Goal: Task Accomplishment & Management: Manage account settings

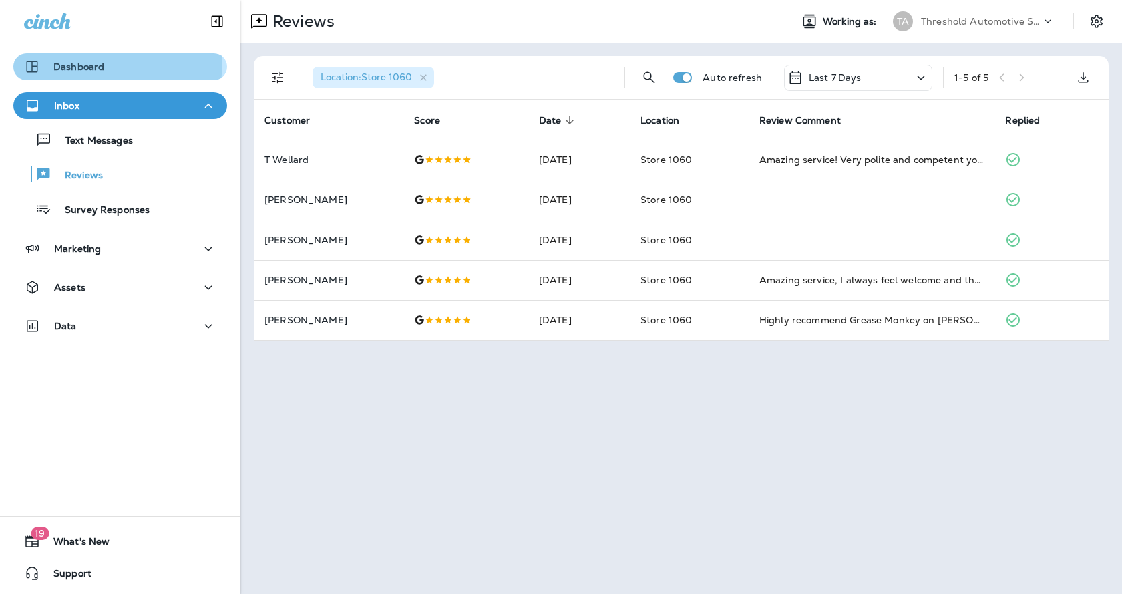
click at [85, 61] on p "Dashboard" at bounding box center [78, 66] width 51 height 11
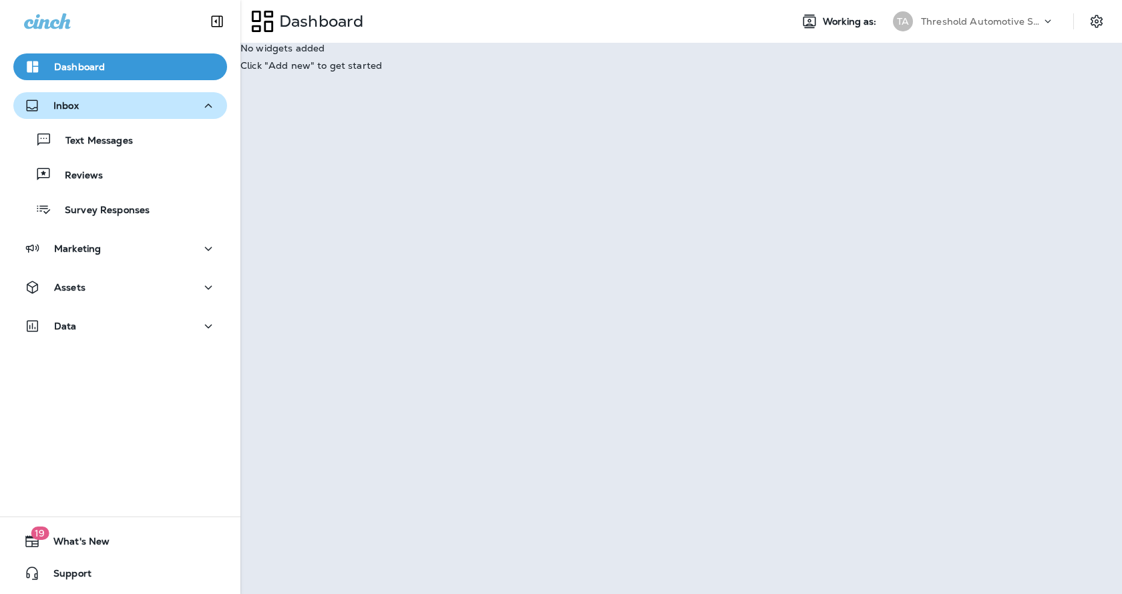
click at [91, 113] on div "Inbox" at bounding box center [120, 106] width 192 height 17
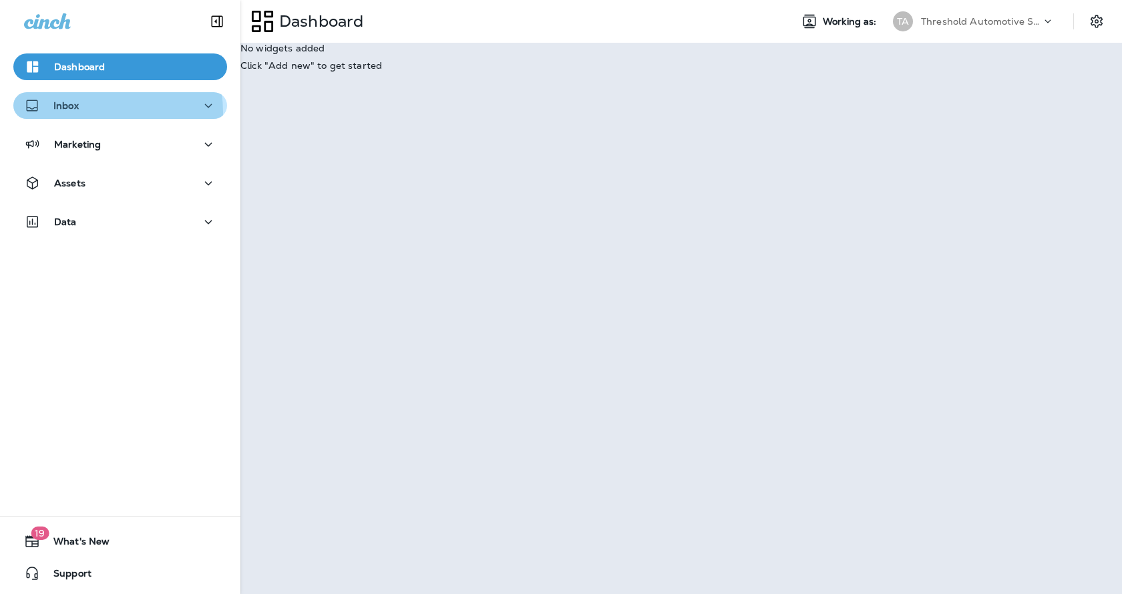
click at [91, 113] on div "Inbox" at bounding box center [120, 106] width 192 height 17
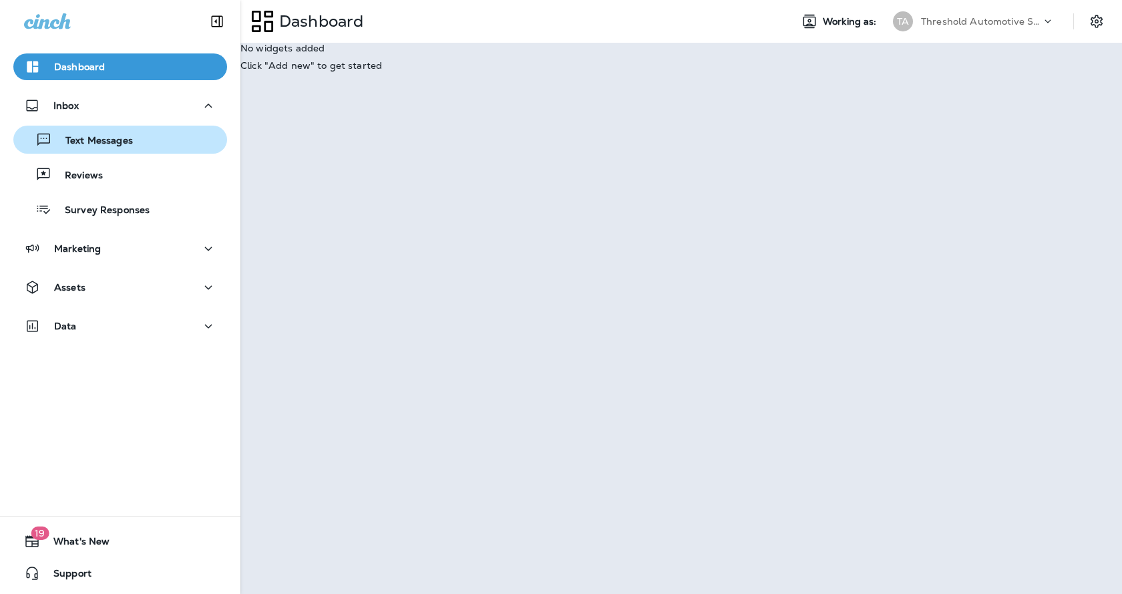
click at [92, 144] on p "Text Messages" at bounding box center [92, 141] width 81 height 13
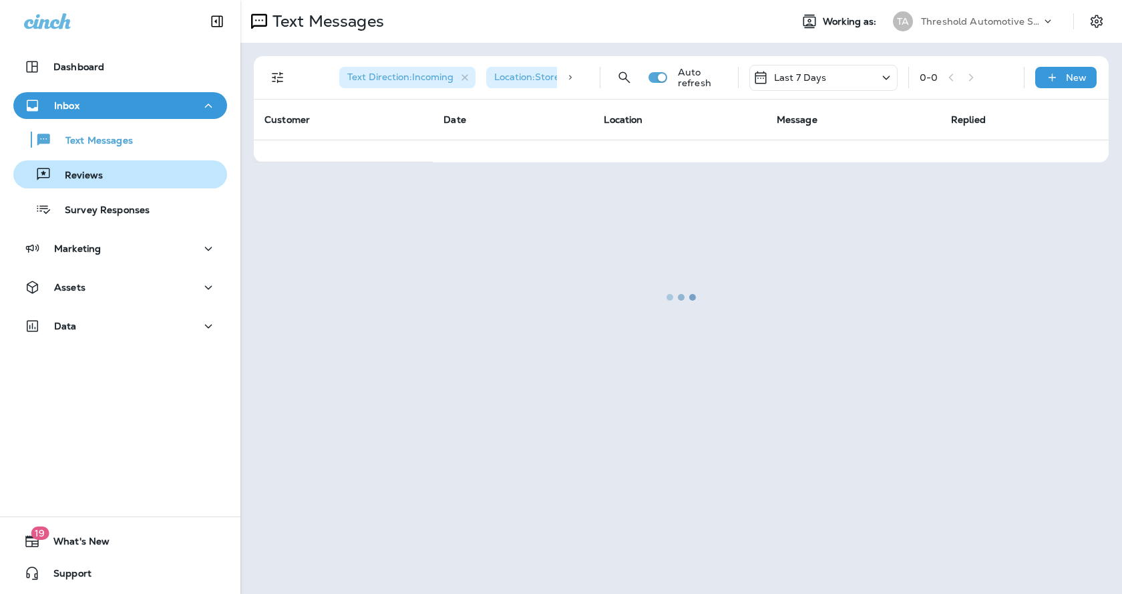
click at [110, 166] on div "Reviews" at bounding box center [120, 174] width 203 height 20
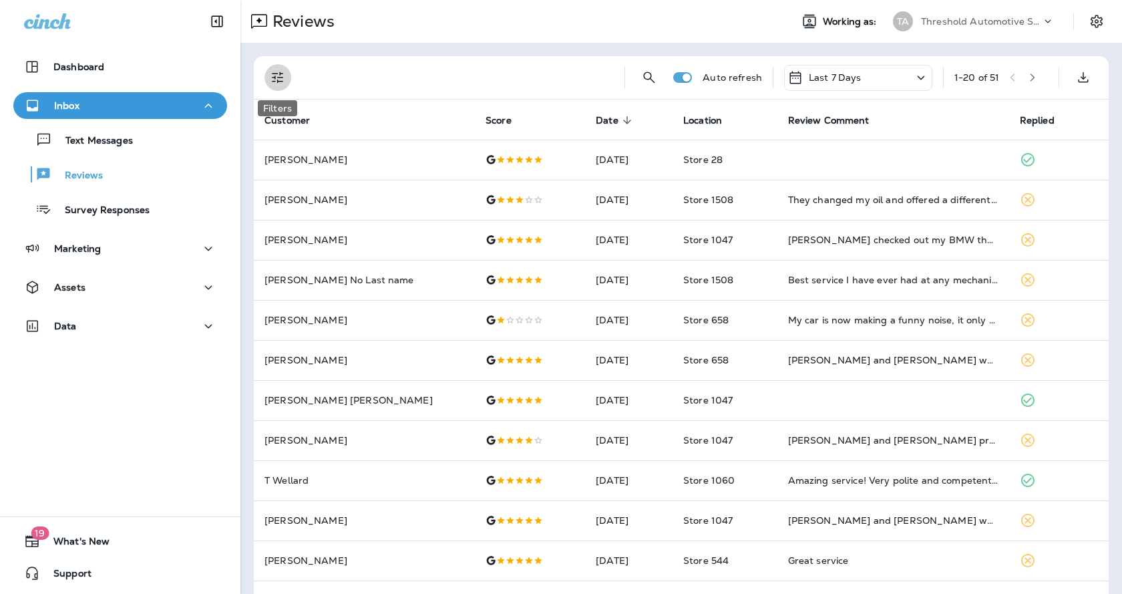
click at [282, 81] on icon "Filters" at bounding box center [277, 77] width 11 height 11
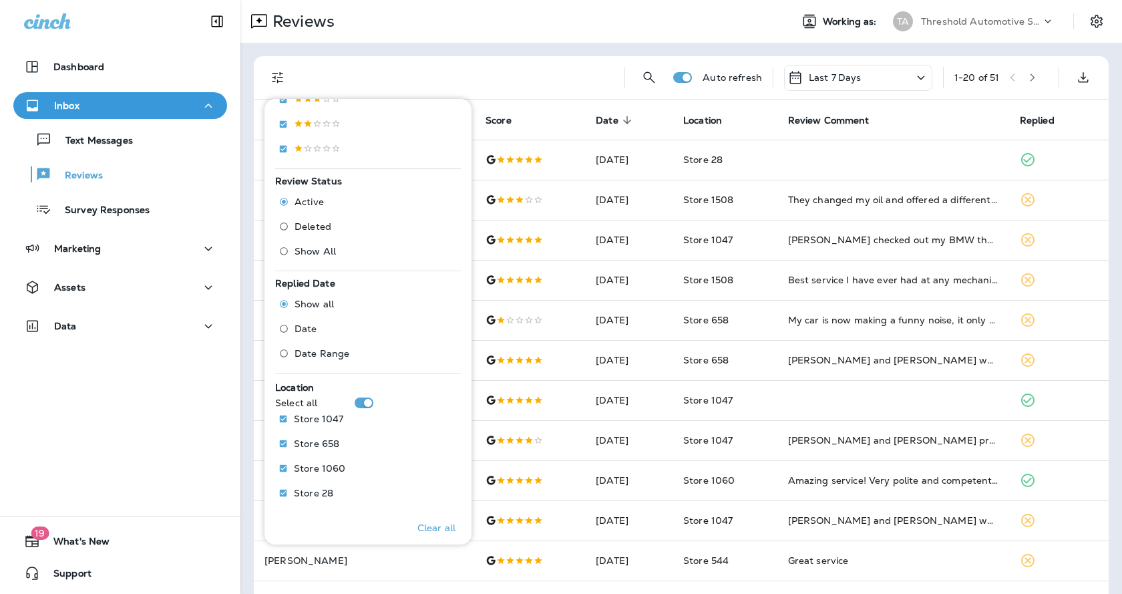
scroll to position [395, 0]
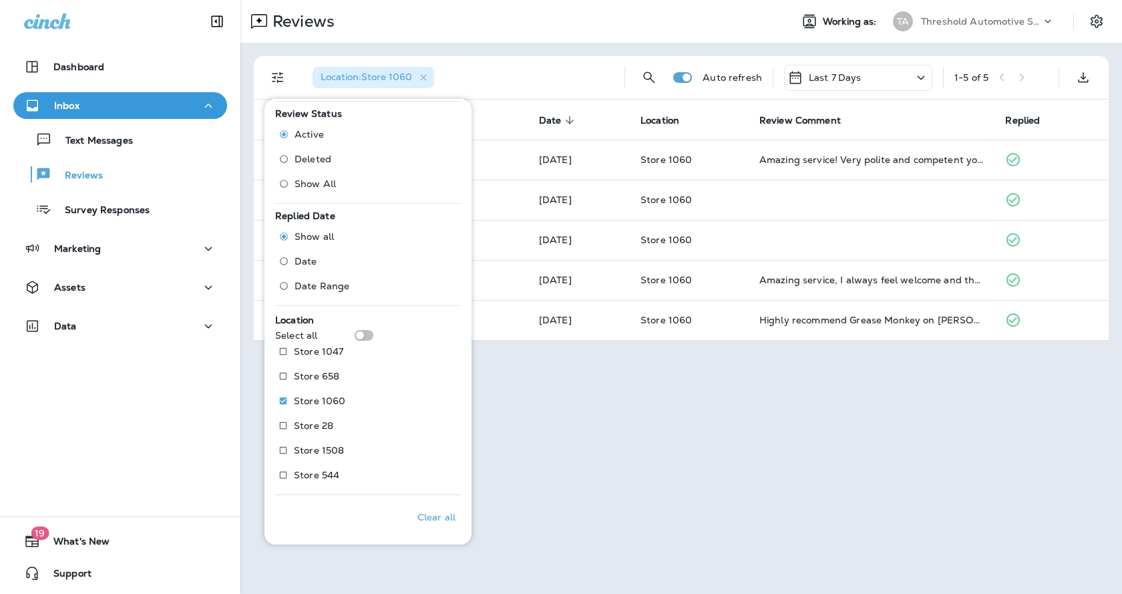
click at [684, 440] on div "Reviews Working as: TA Threshold Automotive Service dba Grease Monkey Location …" at bounding box center [681, 297] width 882 height 594
